Goal: Task Accomplishment & Management: Manage account settings

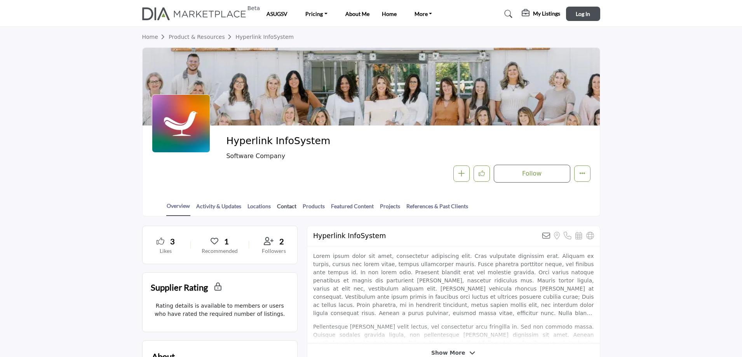
click at [282, 207] on link "Contact" at bounding box center [287, 209] width 20 height 14
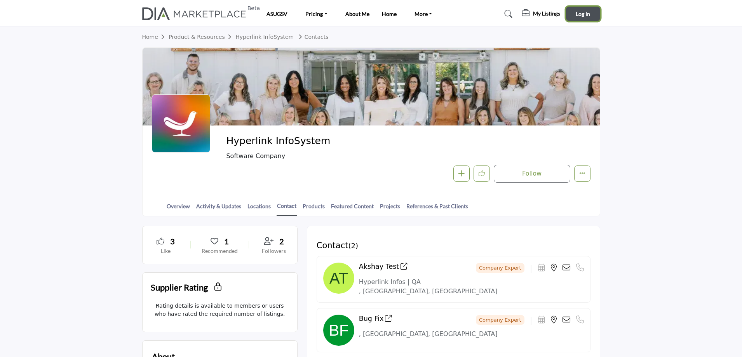
click at [580, 12] on span "Log In" at bounding box center [583, 13] width 14 height 7
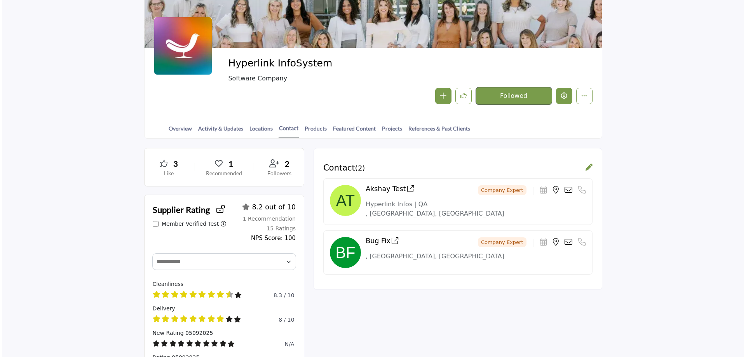
scroll to position [78, 0]
click at [563, 97] on icon "Edit company" at bounding box center [562, 95] width 6 height 6
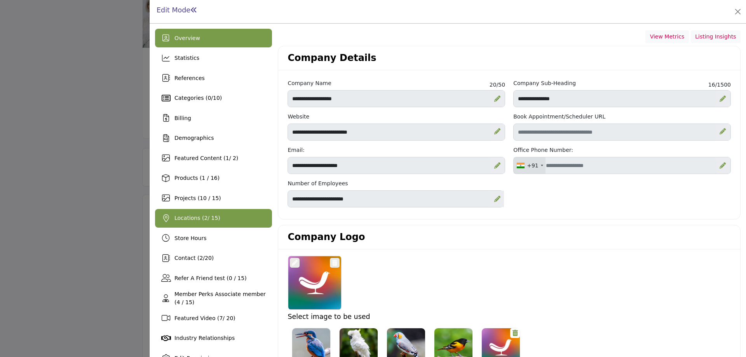
click at [197, 217] on span "Locations ( 2 / 15)" at bounding box center [197, 218] width 46 height 6
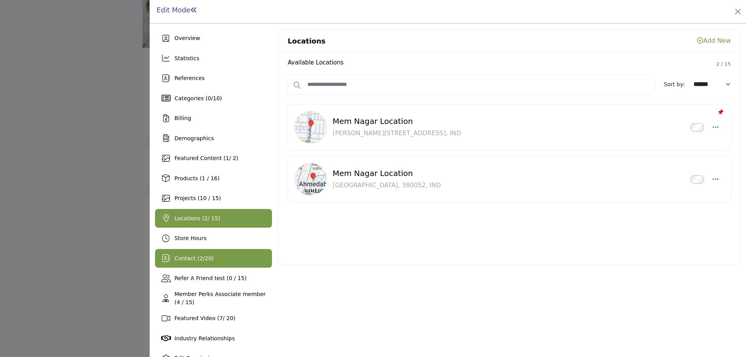
click at [186, 266] on div "Contact ( 2 / 20 )" at bounding box center [213, 258] width 117 height 19
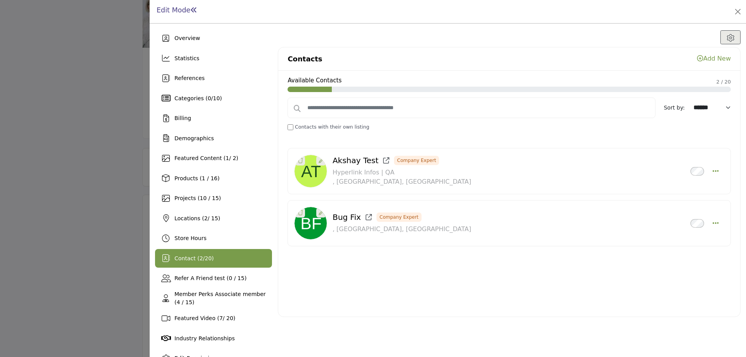
click at [710, 58] on link "Add New" at bounding box center [714, 58] width 34 height 7
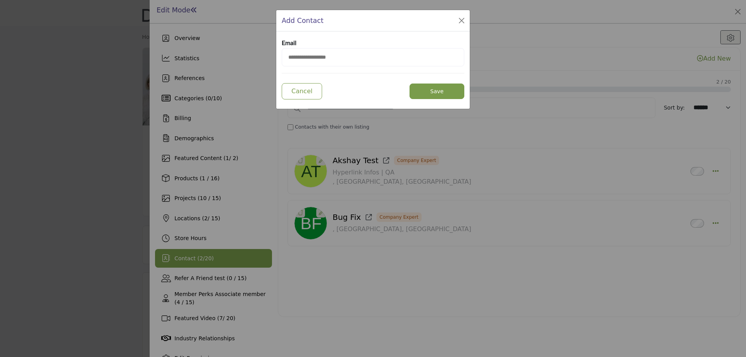
click at [308, 56] on input "email" at bounding box center [373, 57] width 183 height 18
type input "**********"
click at [441, 92] on button "Save" at bounding box center [436, 92] width 55 height 16
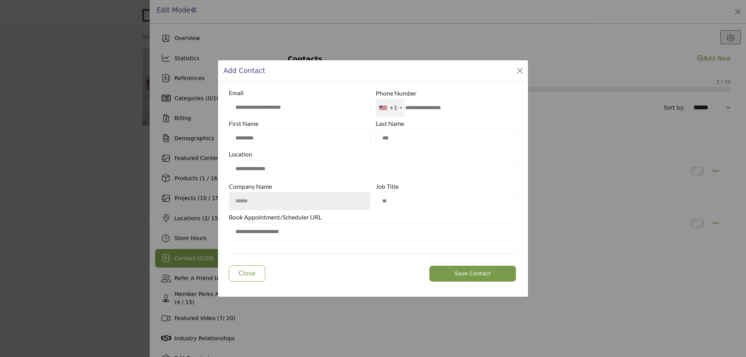
click at [470, 273] on span "Save Contact" at bounding box center [473, 273] width 36 height 6
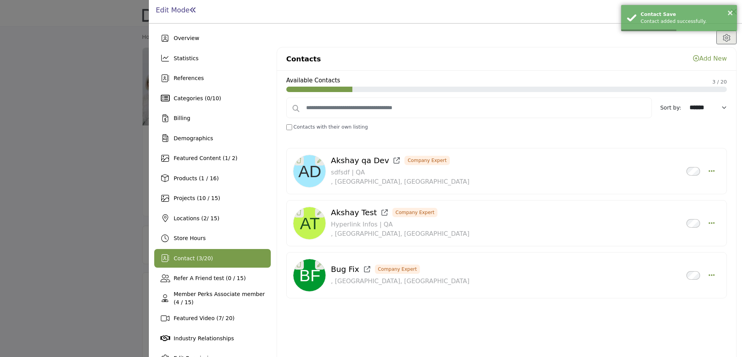
click at [704, 55] on link "Add New" at bounding box center [710, 58] width 34 height 7
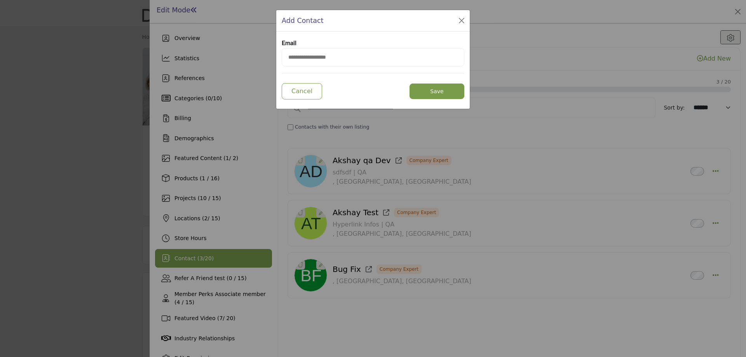
click at [311, 56] on input "email" at bounding box center [373, 57] width 183 height 18
click at [302, 57] on input "*****" at bounding box center [373, 57] width 183 height 18
paste input "**********"
type input "**********"
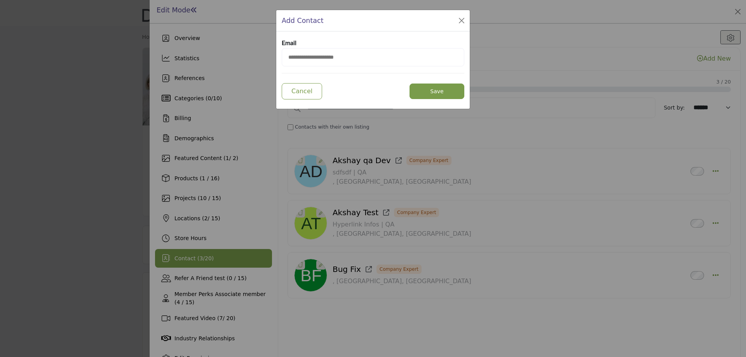
click at [416, 91] on button "Save" at bounding box center [436, 92] width 55 height 16
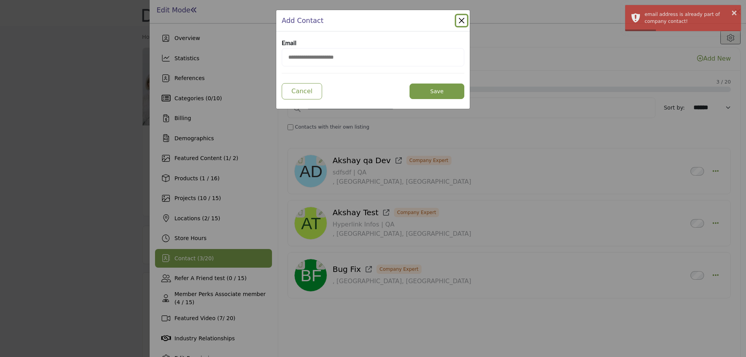
click at [468, 18] on div "Add Contact" at bounding box center [372, 20] width 193 height 21
click at [460, 19] on button "Close Modal" at bounding box center [461, 20] width 11 height 11
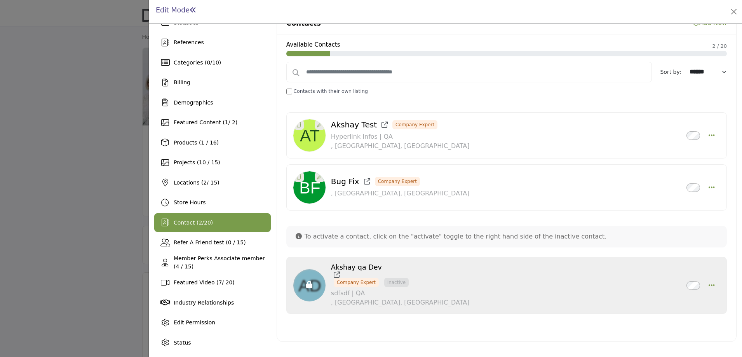
scroll to position [36, 0]
click at [709, 281] on icon "button" at bounding box center [712, 284] width 6 height 7
click at [670, 324] on div "We couldn't find anything matching your search Try Again Inactive" at bounding box center [506, 215] width 441 height 231
click at [709, 131] on icon "Select Droddown options" at bounding box center [712, 134] width 6 height 7
click at [561, 214] on div "Akshay Test Company Expert Inactive Delete" at bounding box center [506, 164] width 441 height 112
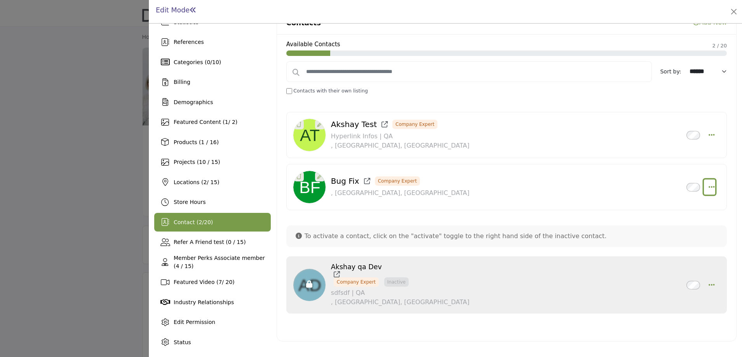
click at [709, 187] on icon "Select Droddown options" at bounding box center [712, 186] width 6 height 7
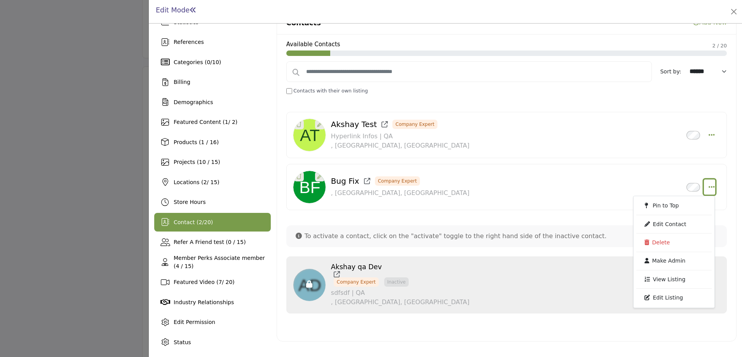
scroll to position [466, 0]
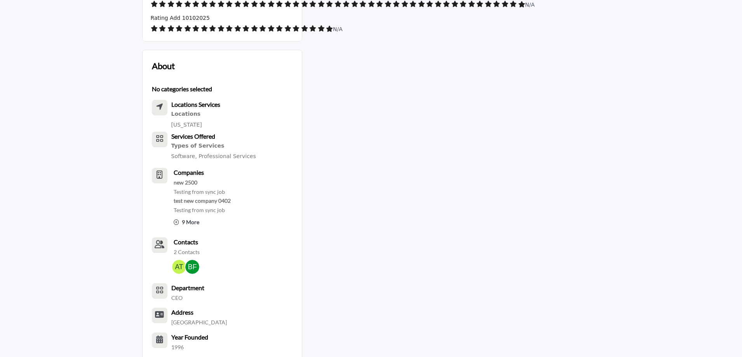
click at [44, 129] on div at bounding box center [371, 178] width 742 height 357
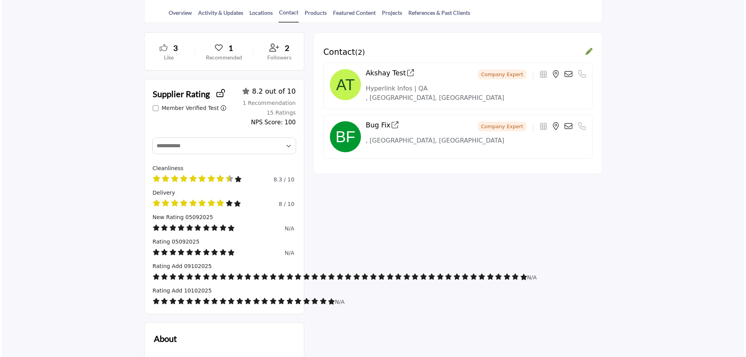
scroll to position [78, 0]
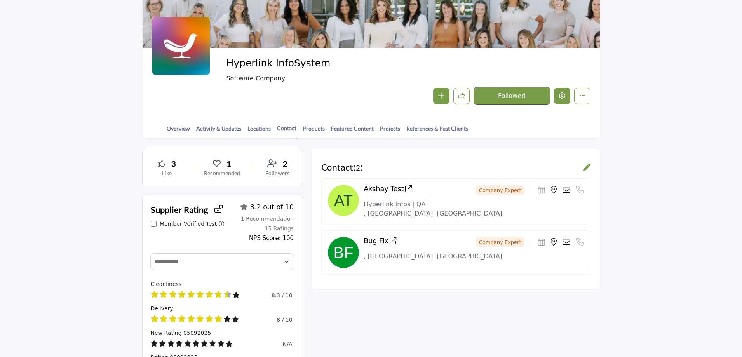
click at [559, 96] on icon "Edit company" at bounding box center [562, 95] width 6 height 6
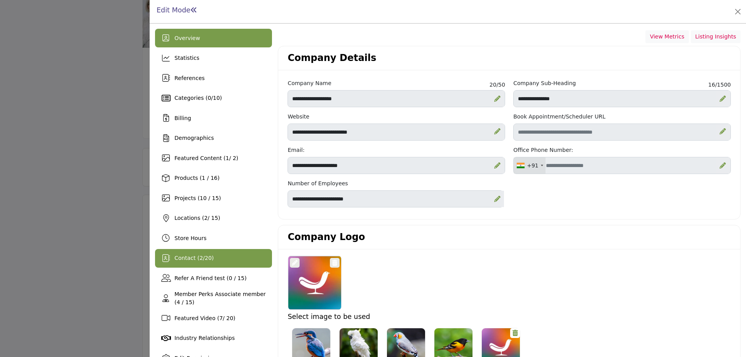
click at [194, 256] on span "Contact ( 2 / 20 )" at bounding box center [193, 258] width 39 height 6
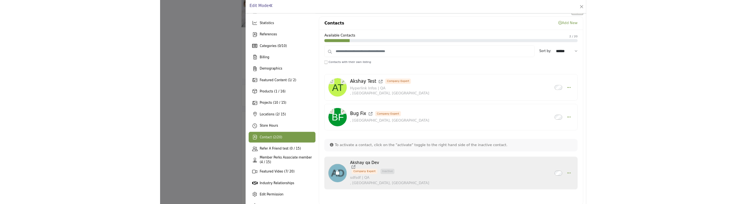
scroll to position [36, 0]
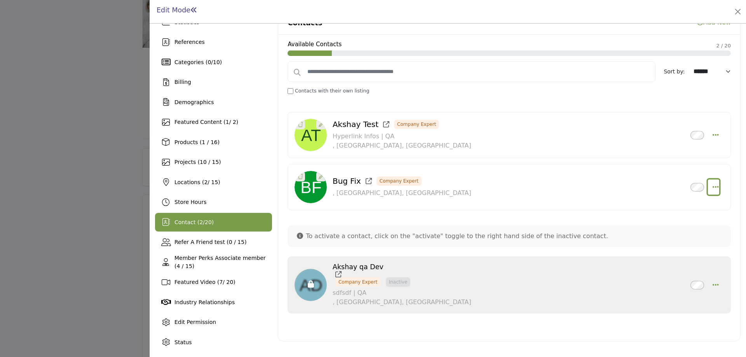
click at [712, 181] on button "Select Droddown options" at bounding box center [713, 187] width 11 height 16
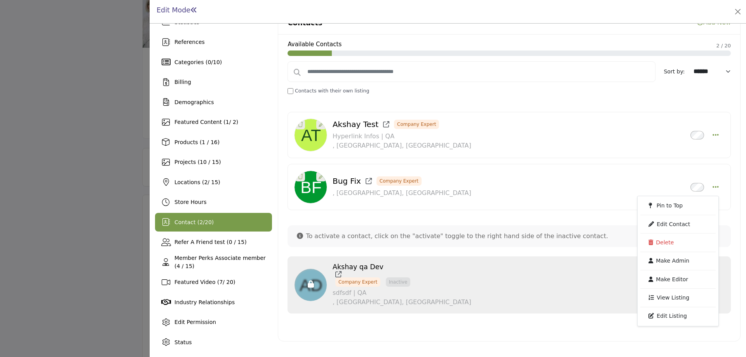
click at [563, 310] on div "Akshay qa Dev Company Expert Inactive" at bounding box center [508, 284] width 443 height 57
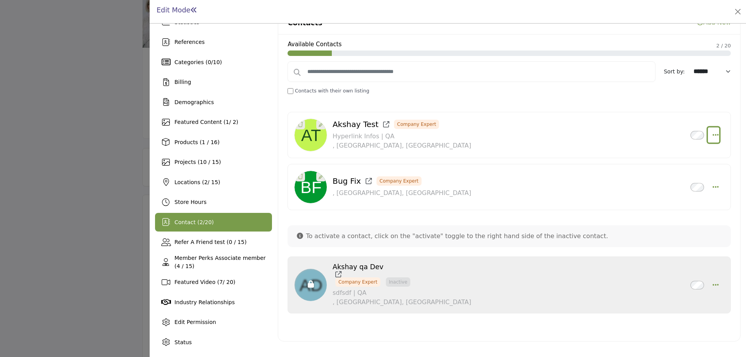
click at [713, 132] on icon "Select Droddown options" at bounding box center [715, 134] width 6 height 7
click at [569, 274] on div "Akshay qa Dev Company Expert Inactive sdfsdf | QA , Dahisar East, Gujarat 38005…" at bounding box center [481, 285] width 297 height 44
click at [712, 187] on icon "Select Droddown options" at bounding box center [715, 186] width 6 height 7
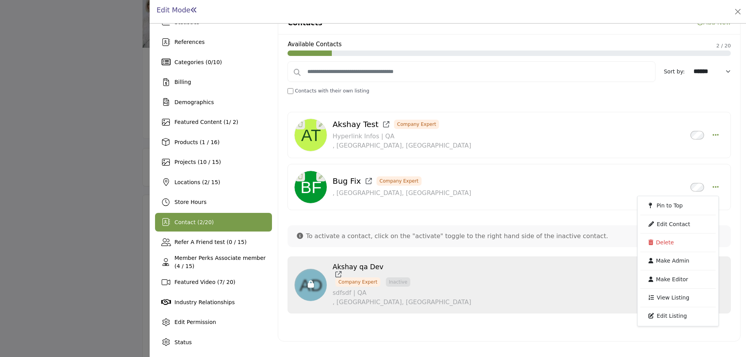
click at [587, 300] on div "Akshay qa Dev Company Expert Inactive sdfsdf | QA , Dahisar East, Gujarat 38005…" at bounding box center [481, 285] width 297 height 44
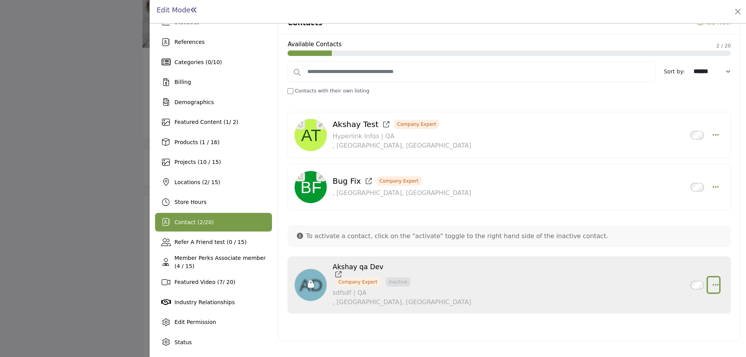
click at [712, 284] on icon "button" at bounding box center [715, 284] width 6 height 7
click at [609, 198] on div "Bug Fix Company Expert Inactive" at bounding box center [509, 187] width 430 height 33
click at [708, 187] on button "Select Droddown options" at bounding box center [713, 187] width 11 height 16
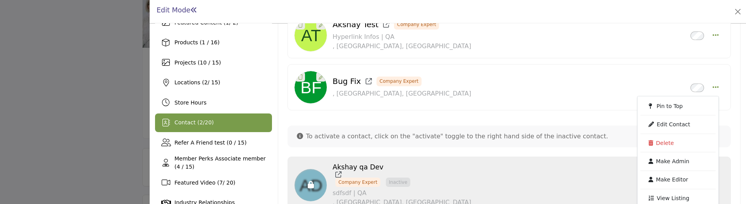
scroll to position [189, 0]
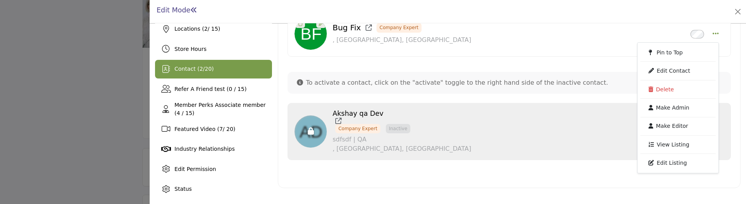
click at [384, 137] on p "sdfsdf | QA" at bounding box center [402, 139] width 139 height 9
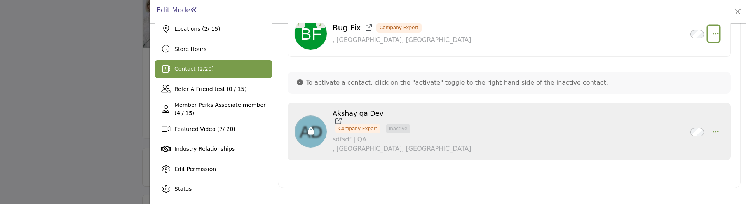
click at [712, 31] on icon "Select Droddown options" at bounding box center [715, 33] width 6 height 7
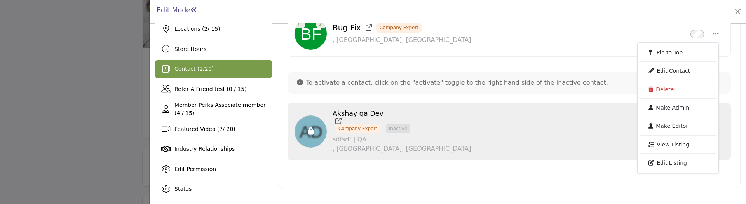
click at [503, 183] on div "Available Contacts 2 / 20 Sort by: ****** ****** ********* Contacts with their …" at bounding box center [509, 34] width 462 height 307
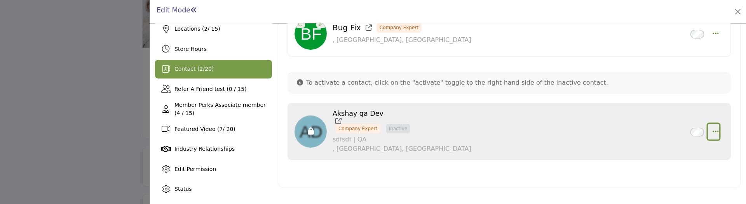
click at [708, 131] on button "button" at bounding box center [713, 132] width 11 height 16
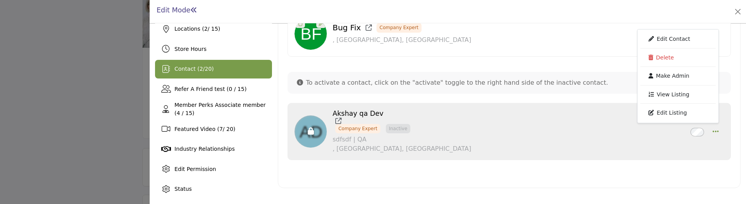
click at [648, 160] on div "Akshay qa Dev Company Expert Inactive" at bounding box center [508, 131] width 443 height 57
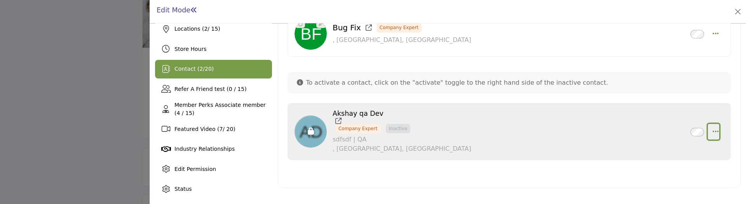
click at [708, 129] on button "button" at bounding box center [713, 132] width 11 height 16
